Goal: Find specific page/section: Find specific page/section

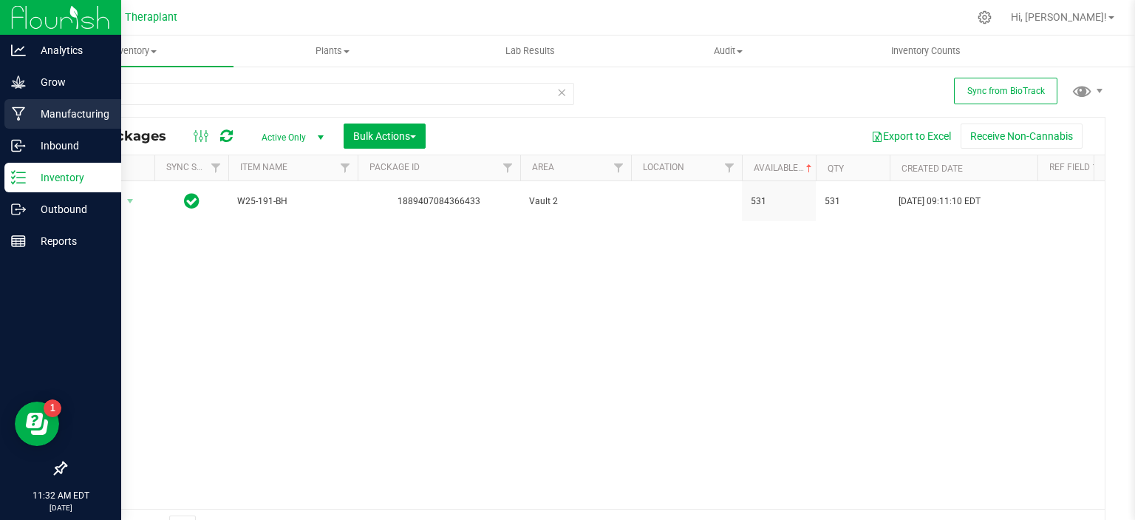
click at [7, 119] on div "Manufacturing" at bounding box center [62, 114] width 117 height 30
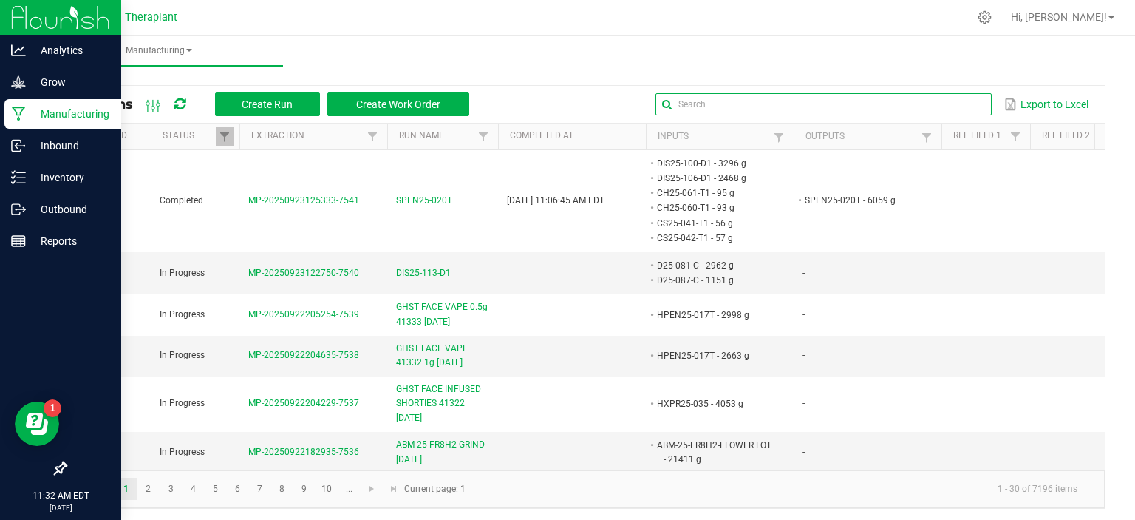
click at [928, 101] on input "text" at bounding box center [824, 104] width 336 height 22
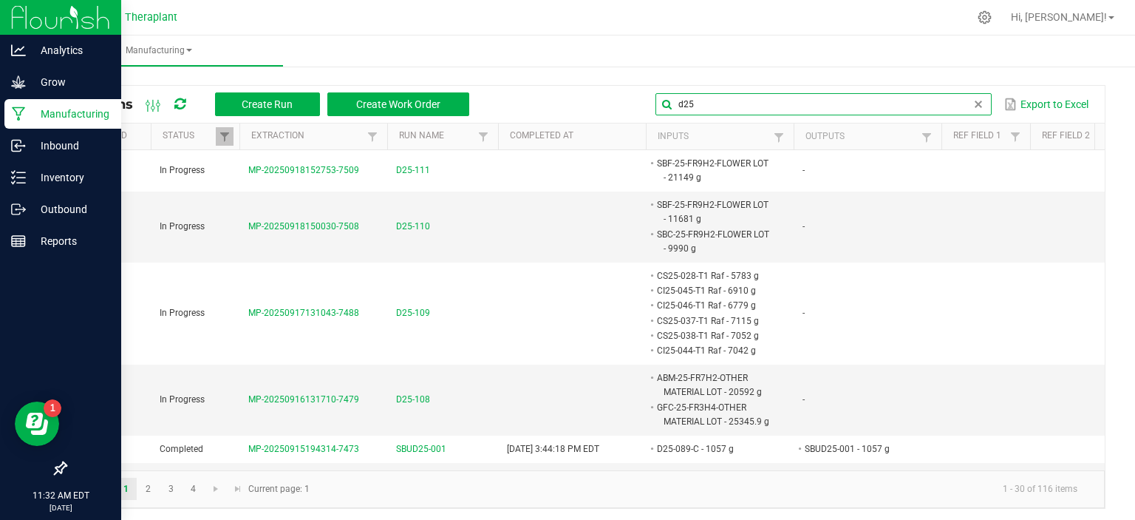
type input "d25"
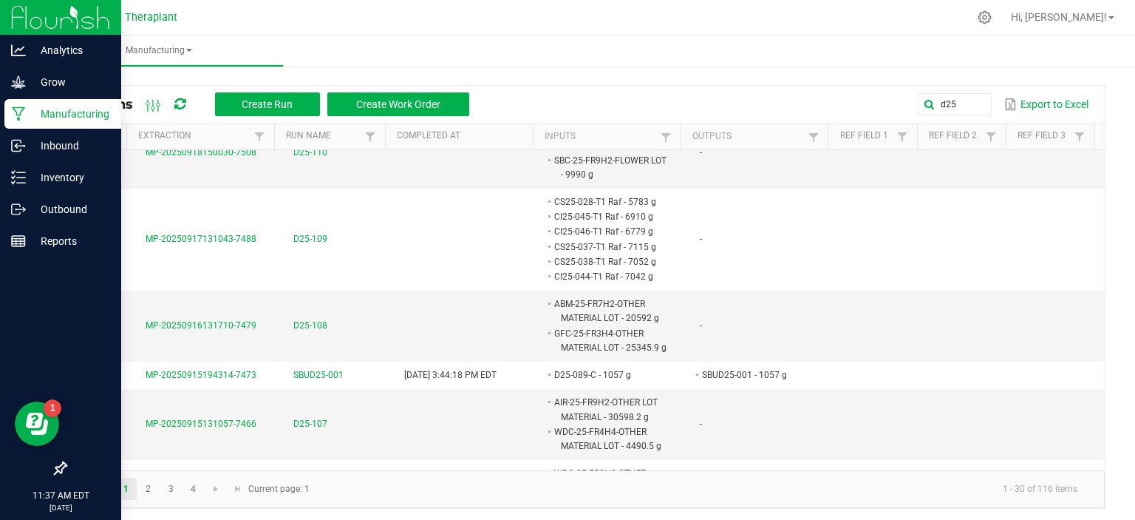
scroll to position [74, 123]
click at [47, 177] on p "Inventory" at bounding box center [70, 178] width 89 height 18
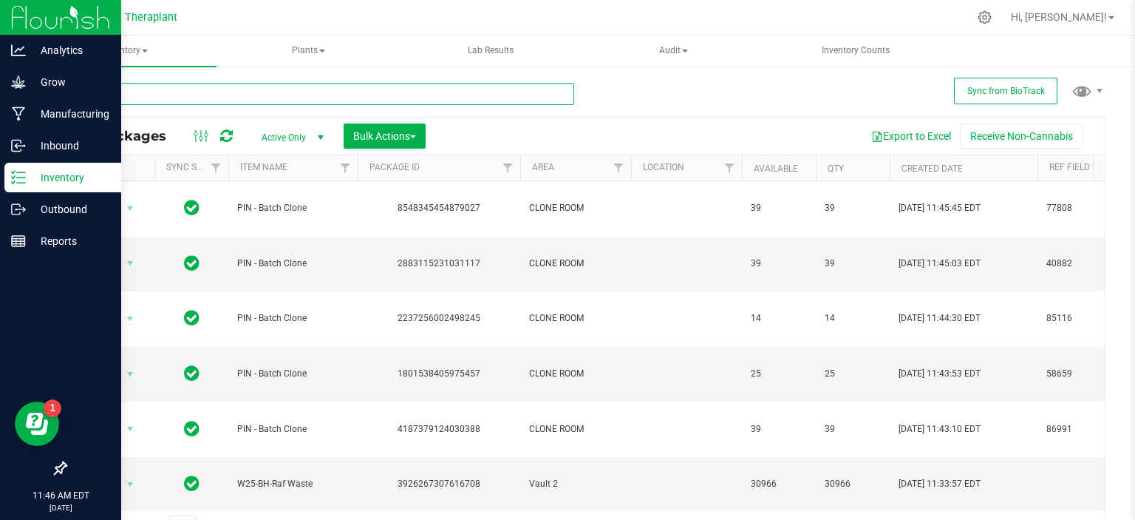
click at [291, 100] on input "text" at bounding box center [319, 94] width 509 height 22
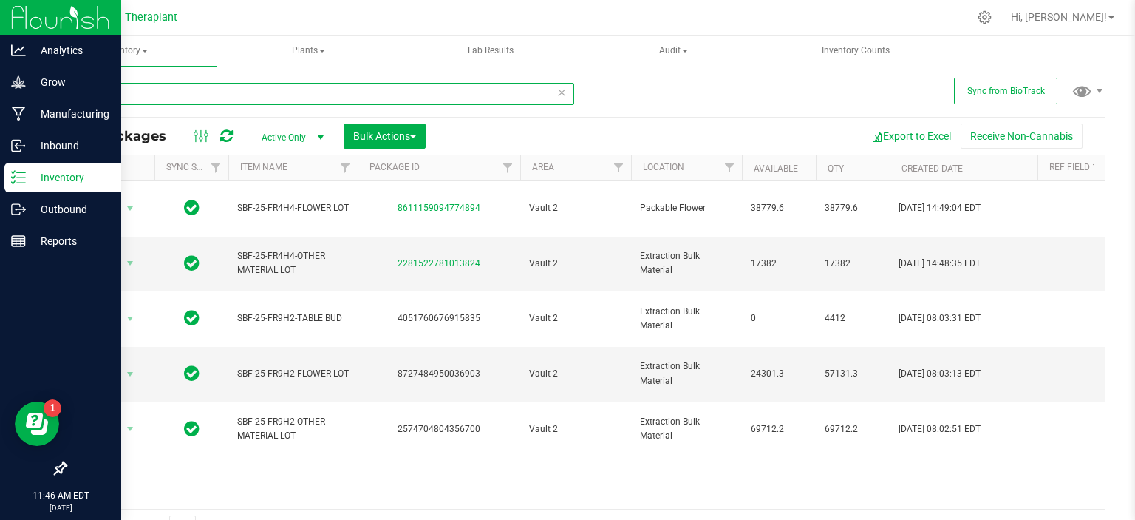
type input "SBF-25"
click at [557, 98] on icon at bounding box center [562, 92] width 10 height 18
